Goal: Task Accomplishment & Management: Manage account settings

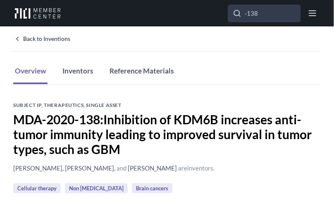
scroll to position [1051, 0]
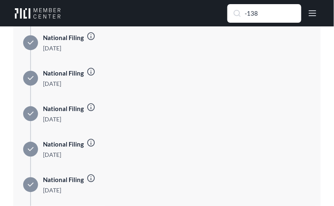
drag, startPoint x: 274, startPoint y: 17, endPoint x: 238, endPoint y: 21, distance: 36.1
click at [238, 21] on input "-138" at bounding box center [264, 14] width 73 height 18
type input "3078"
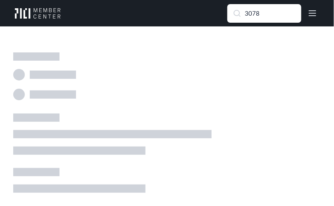
scroll to position [74, 0]
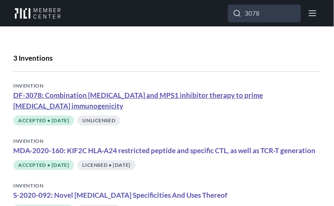
click at [173, 95] on link "DF-3078: Combination [MEDICAL_DATA] and MPS1 inhibitor therapy to prime [MEDICA…" at bounding box center [137, 100] width 249 height 19
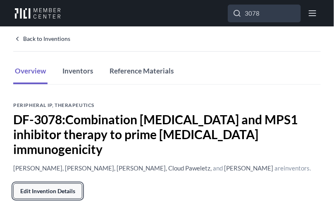
click at [69, 183] on link "Edit Invention Details" at bounding box center [47, 191] width 69 height 16
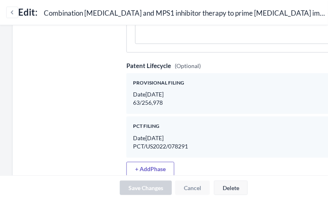
scroll to position [1502, 0]
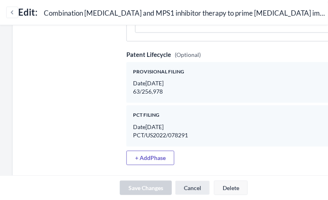
click at [194, 183] on link "Cancel" at bounding box center [192, 188] width 35 height 14
